Goal: Check status: Check status

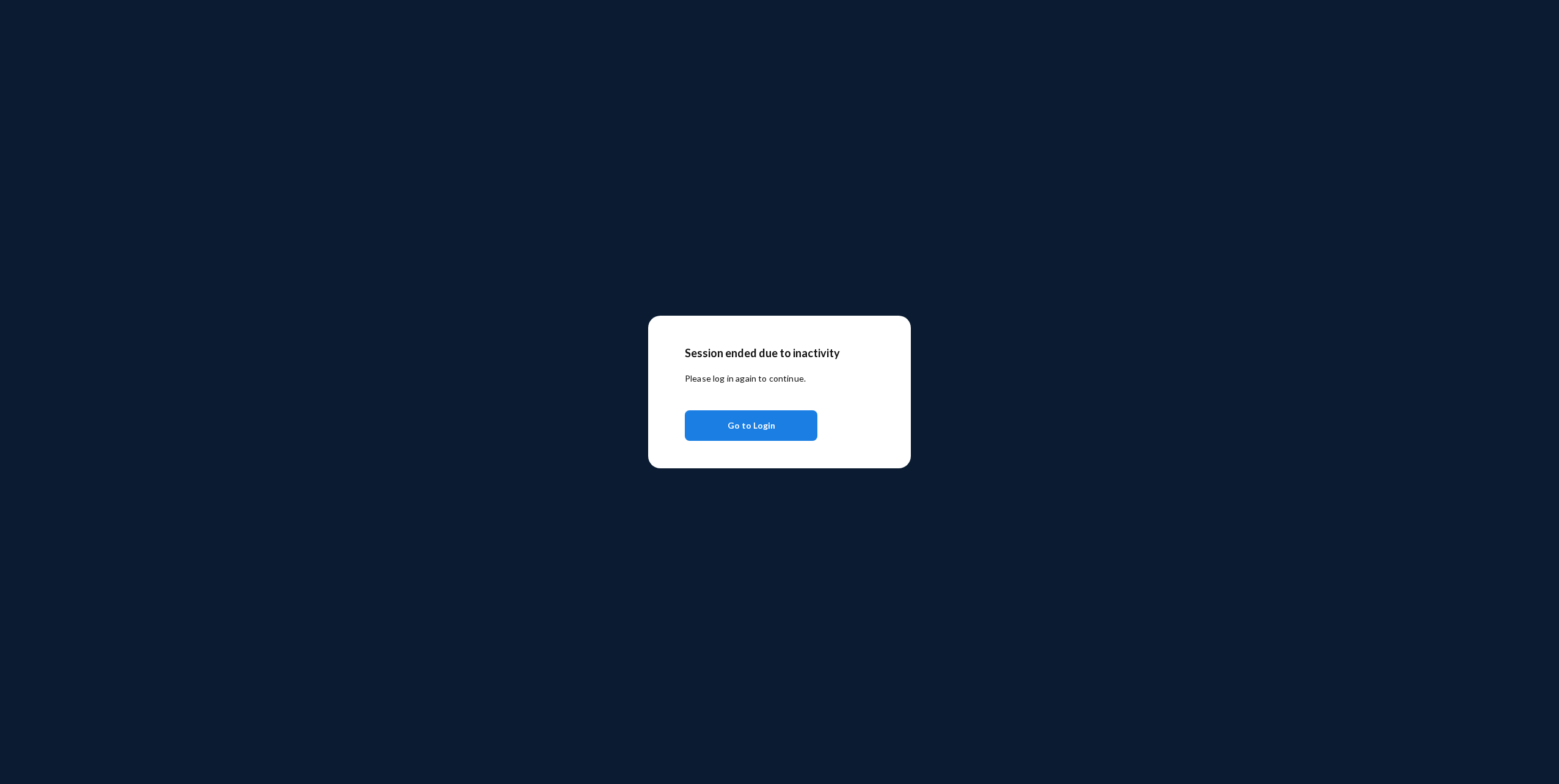
click at [729, 420] on span "Go to Login" at bounding box center [751, 425] width 48 height 22
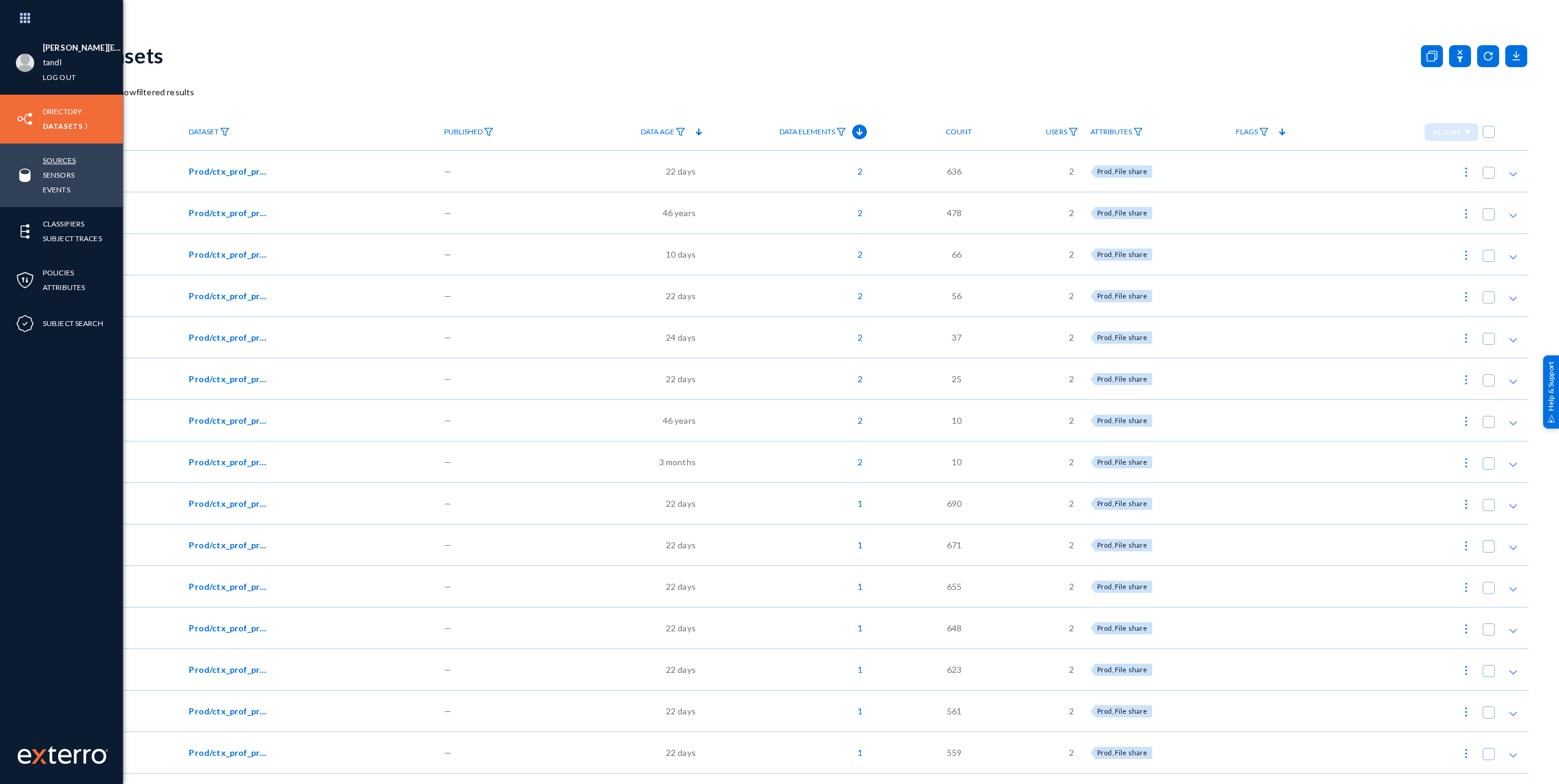
click at [61, 161] on link "Sources" at bounding box center [59, 160] width 33 height 14
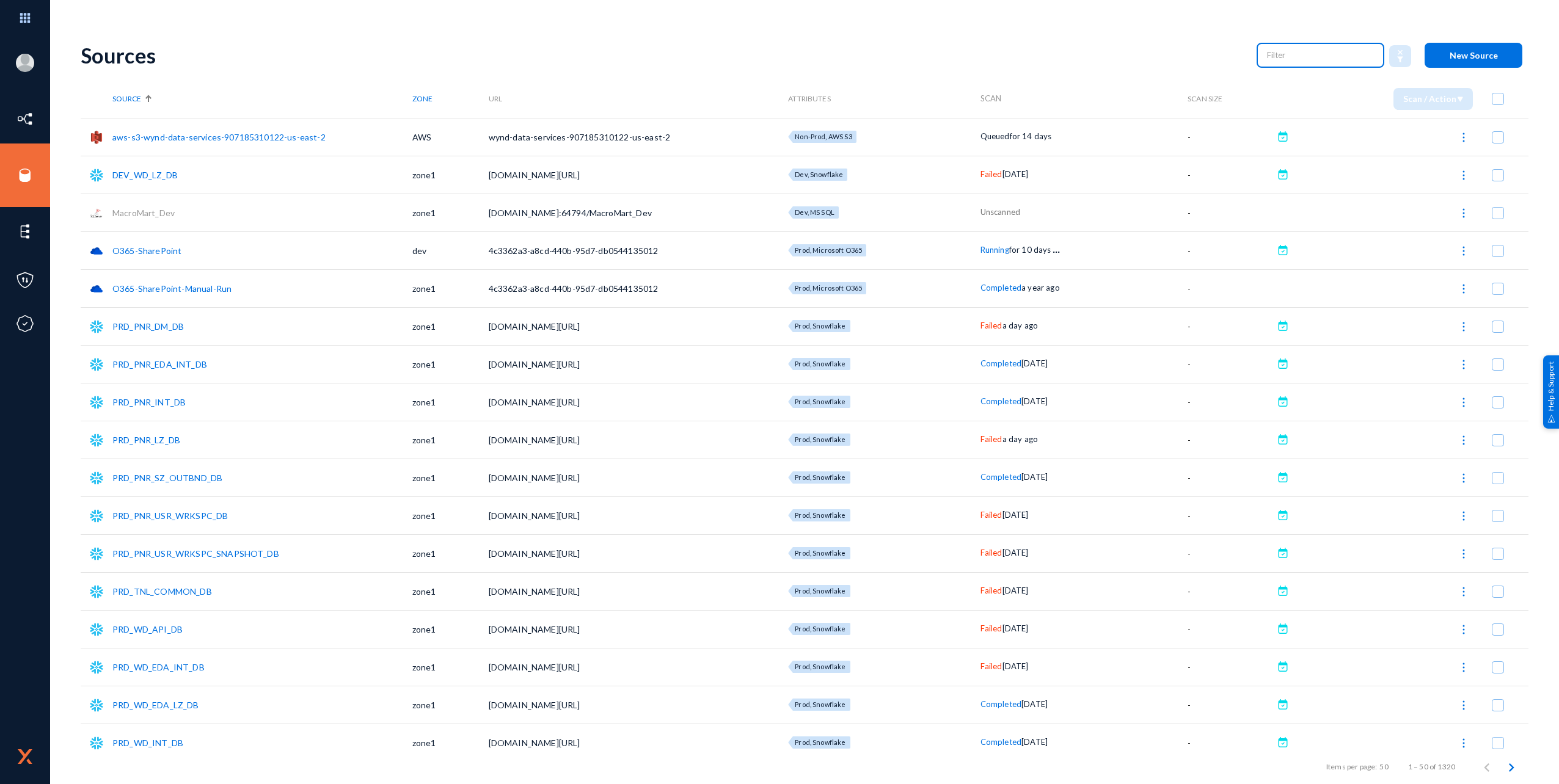
click at [1296, 59] on input "text" at bounding box center [1320, 54] width 107 height 18
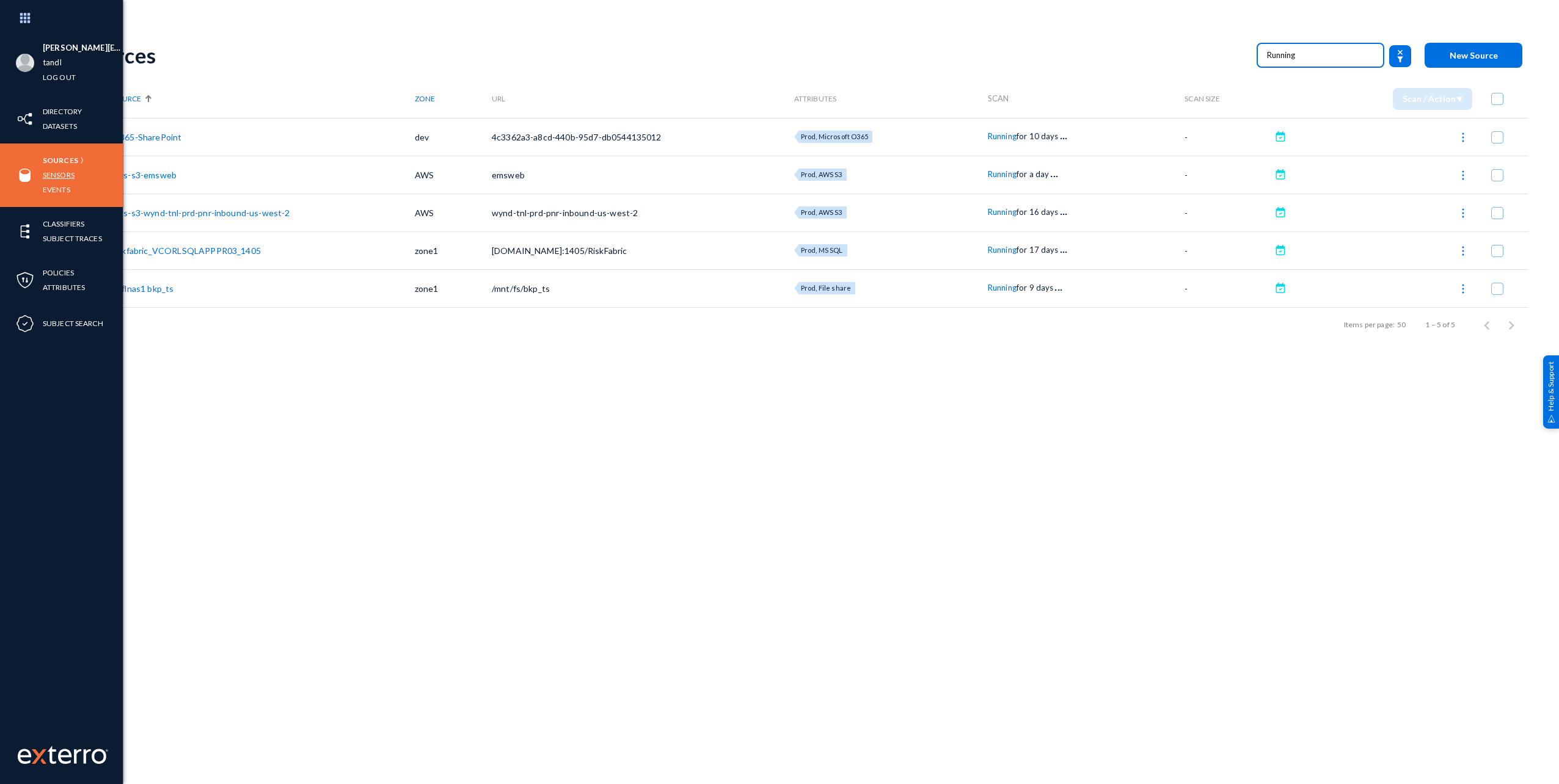
type input "Running"
click at [63, 177] on link "Sensors" at bounding box center [59, 174] width 31 height 14
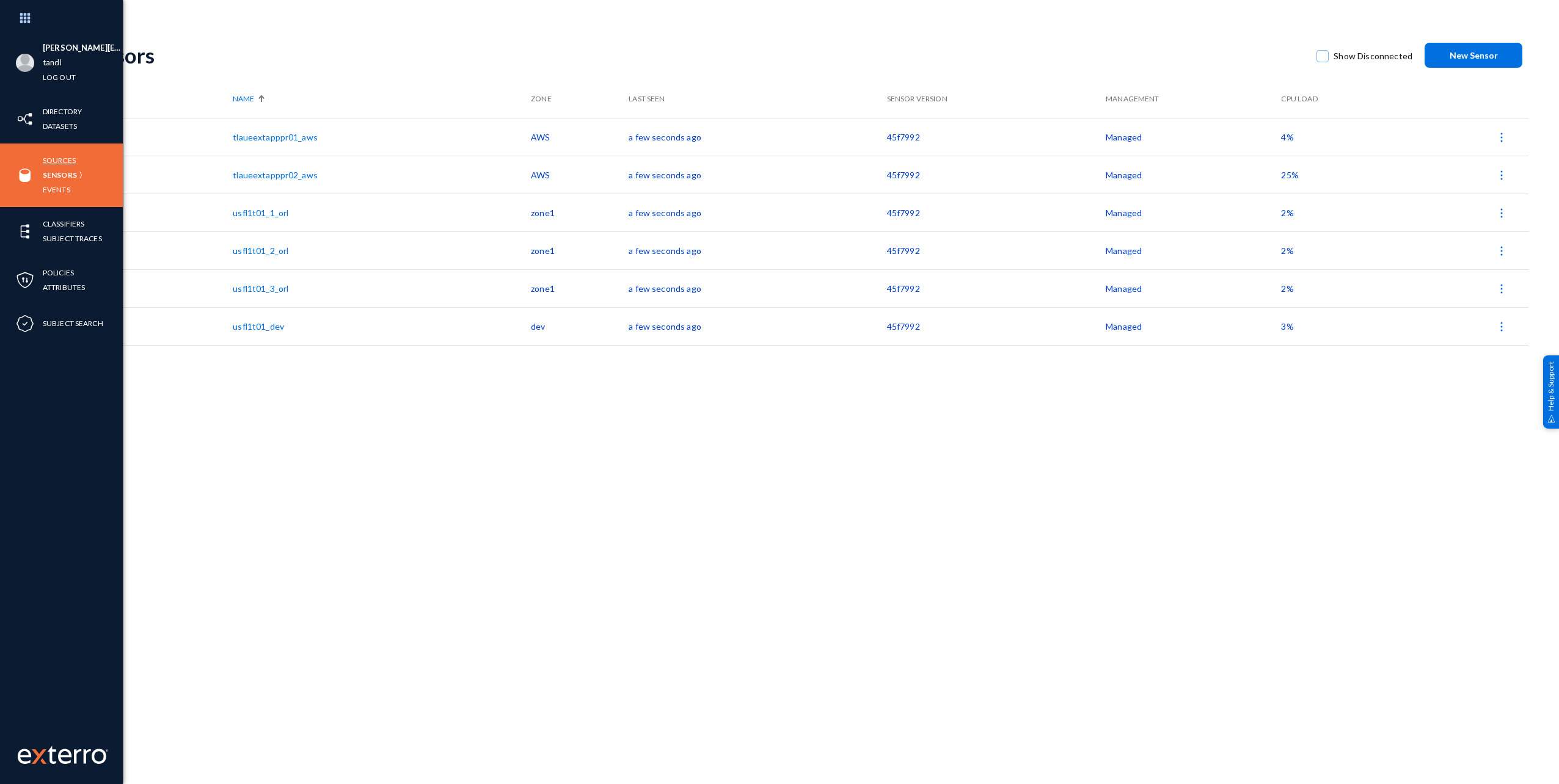
click at [53, 165] on link "Sources" at bounding box center [59, 160] width 33 height 14
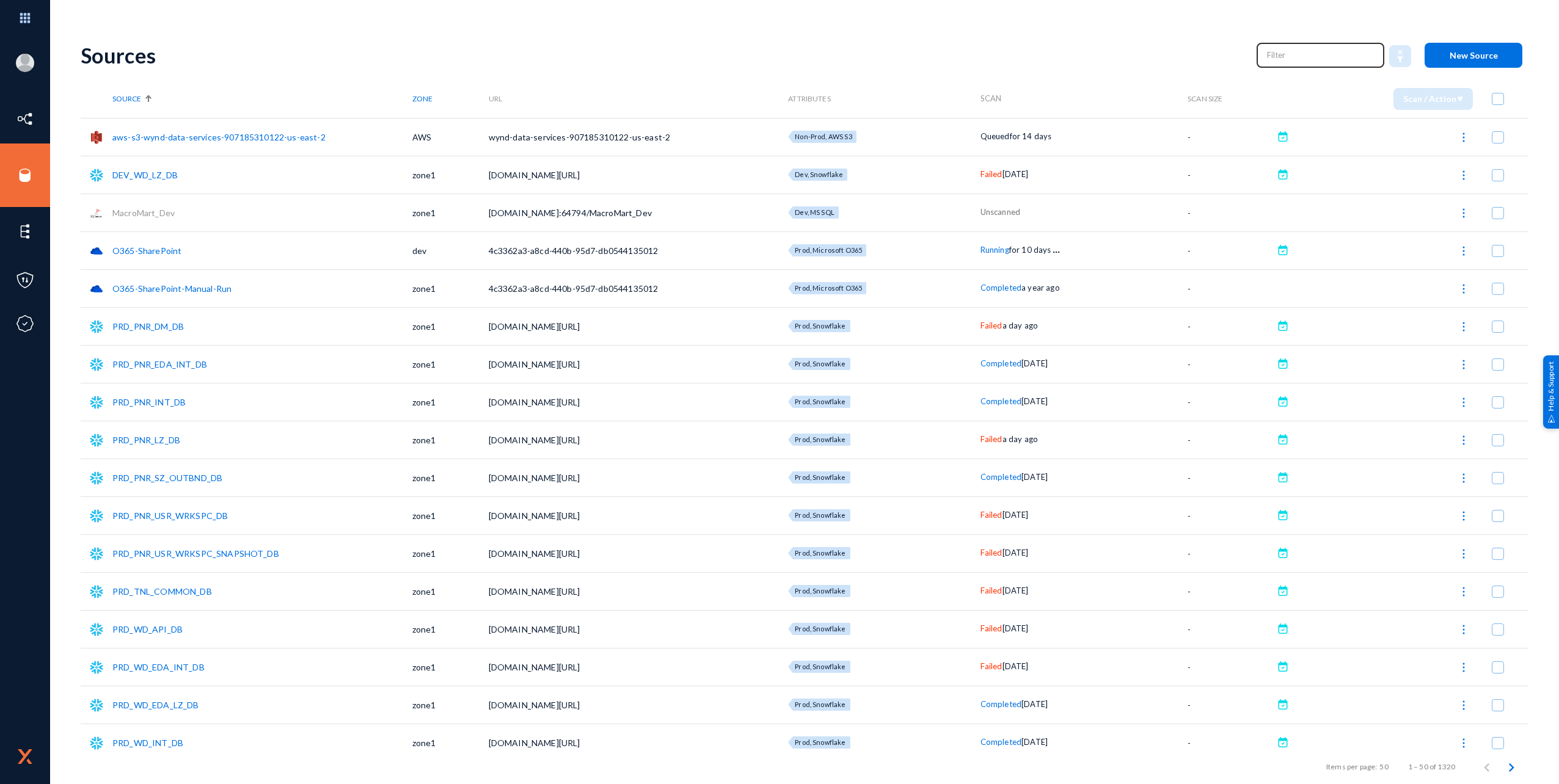
click at [1296, 43] on div at bounding box center [1320, 54] width 128 height 27
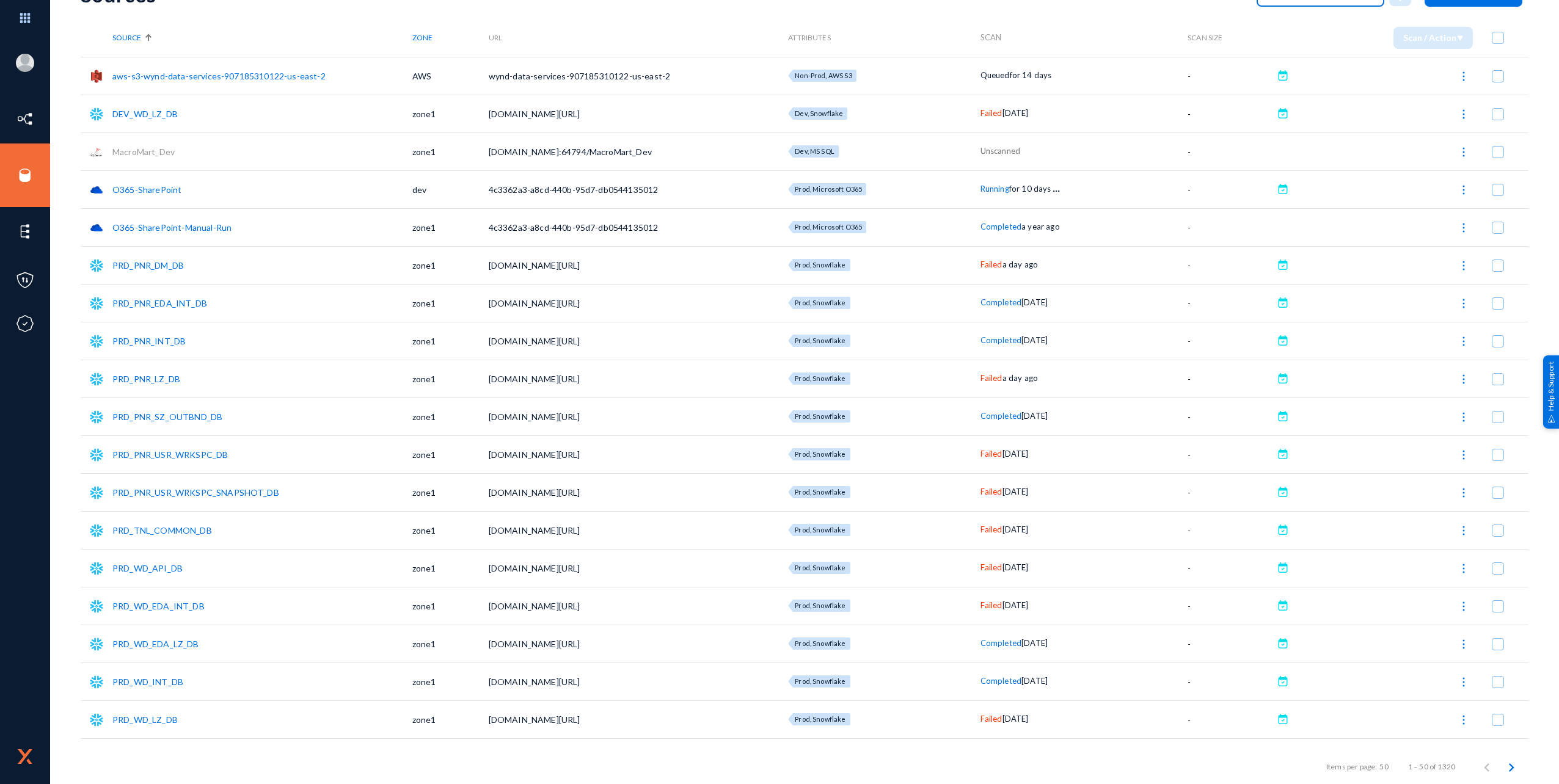
click at [983, 374] on span "Failed" at bounding box center [991, 378] width 22 height 10
click at [983, 458] on div at bounding box center [780, 392] width 1559 height 784
click at [980, 453] on span "Failed" at bounding box center [991, 454] width 22 height 10
click at [1532, 513] on div at bounding box center [780, 392] width 1559 height 784
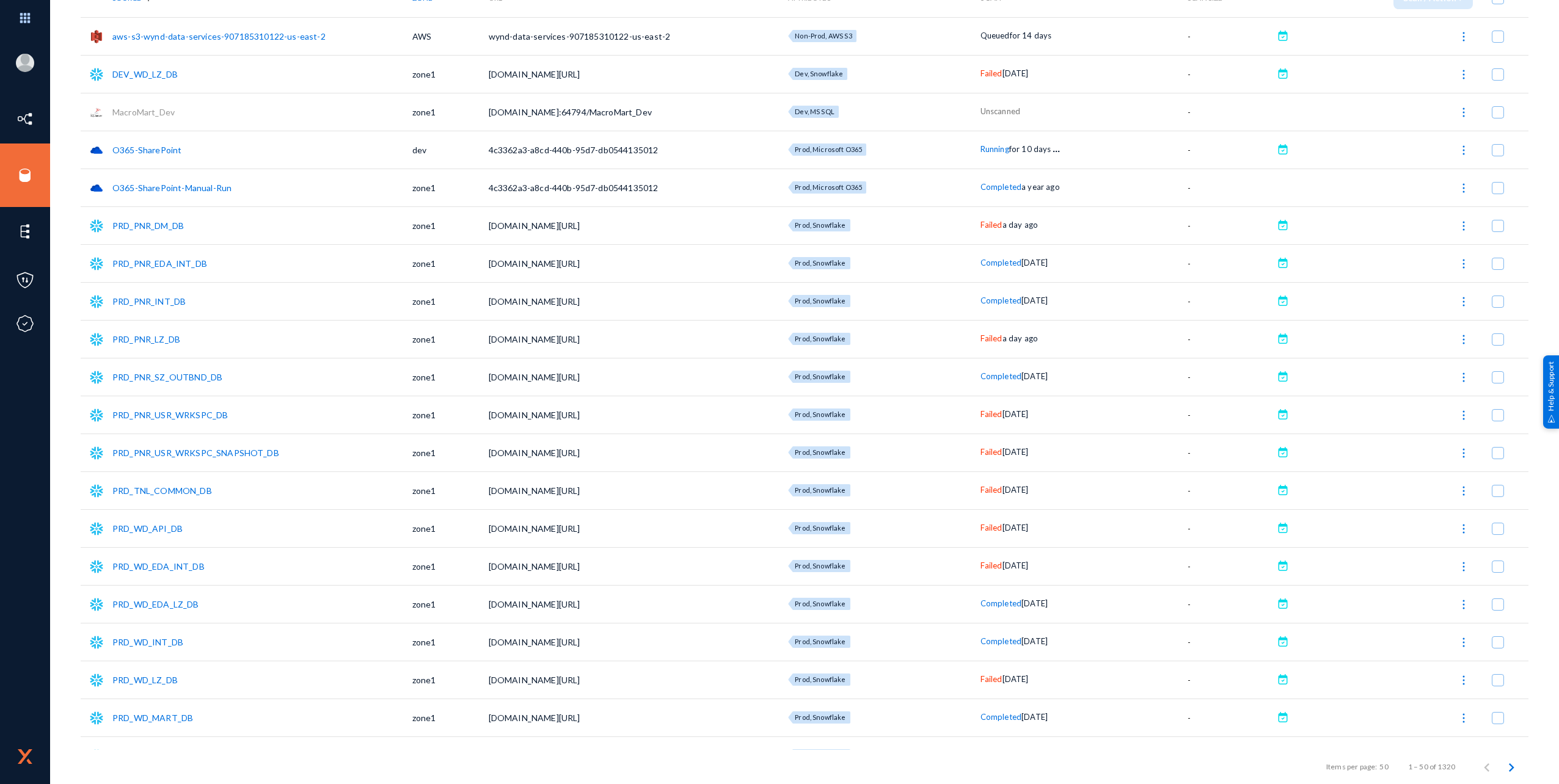
scroll to position [0, 0]
